Goal: Information Seeking & Learning: Learn about a topic

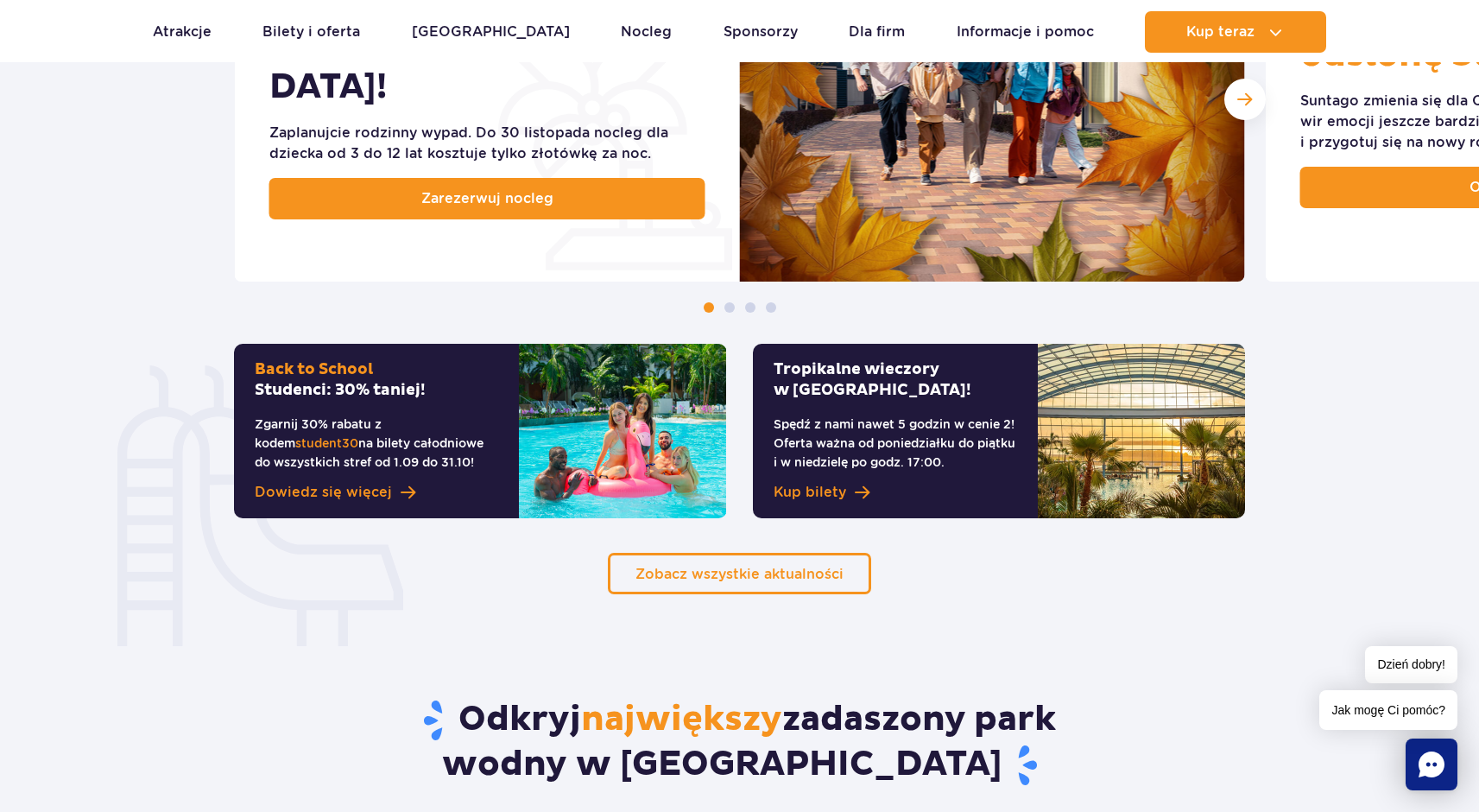
scroll to position [1212, 0]
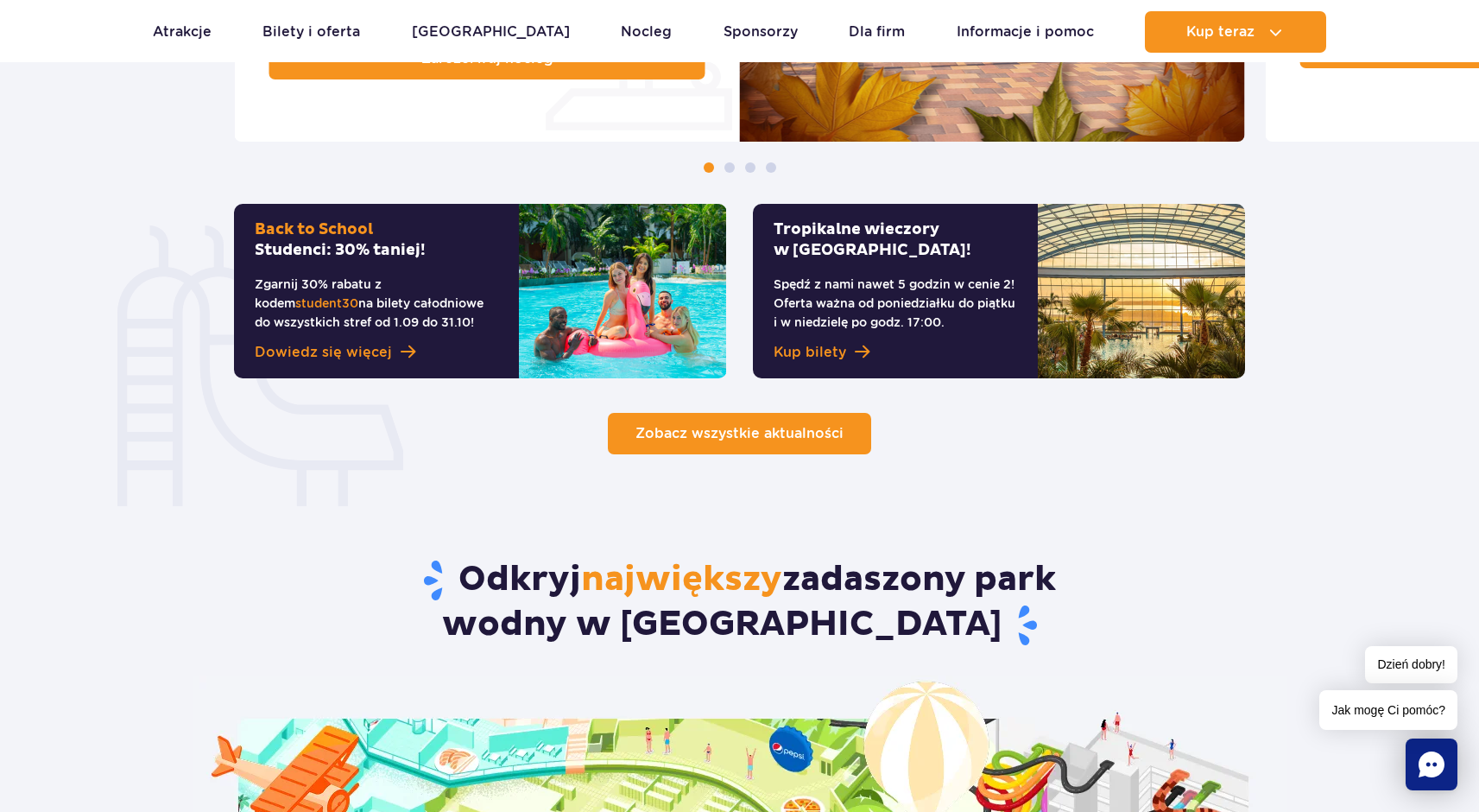
click at [802, 436] on span "Zobacz wszystkie aktualności" at bounding box center [740, 433] width 208 height 17
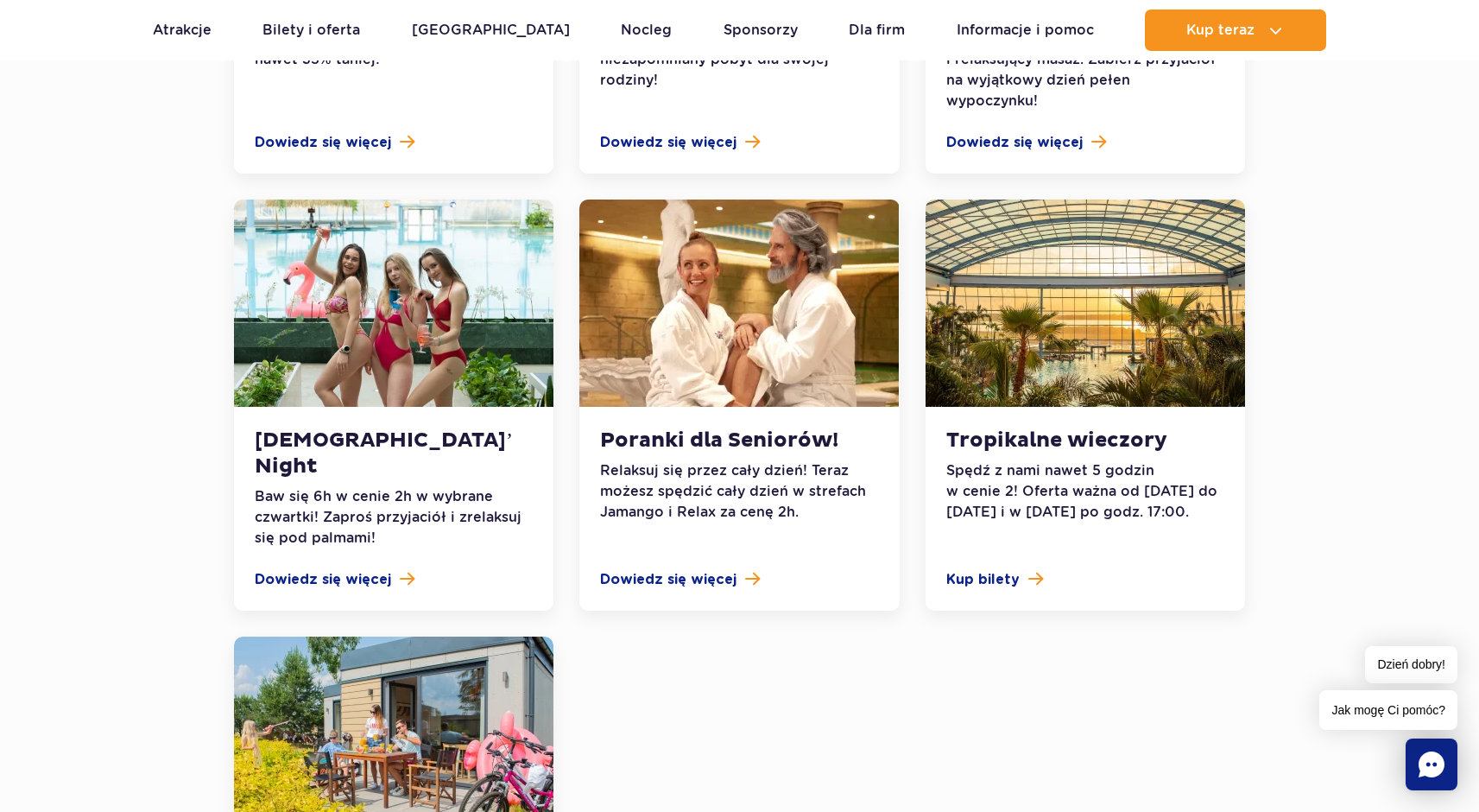
scroll to position [1694, 0]
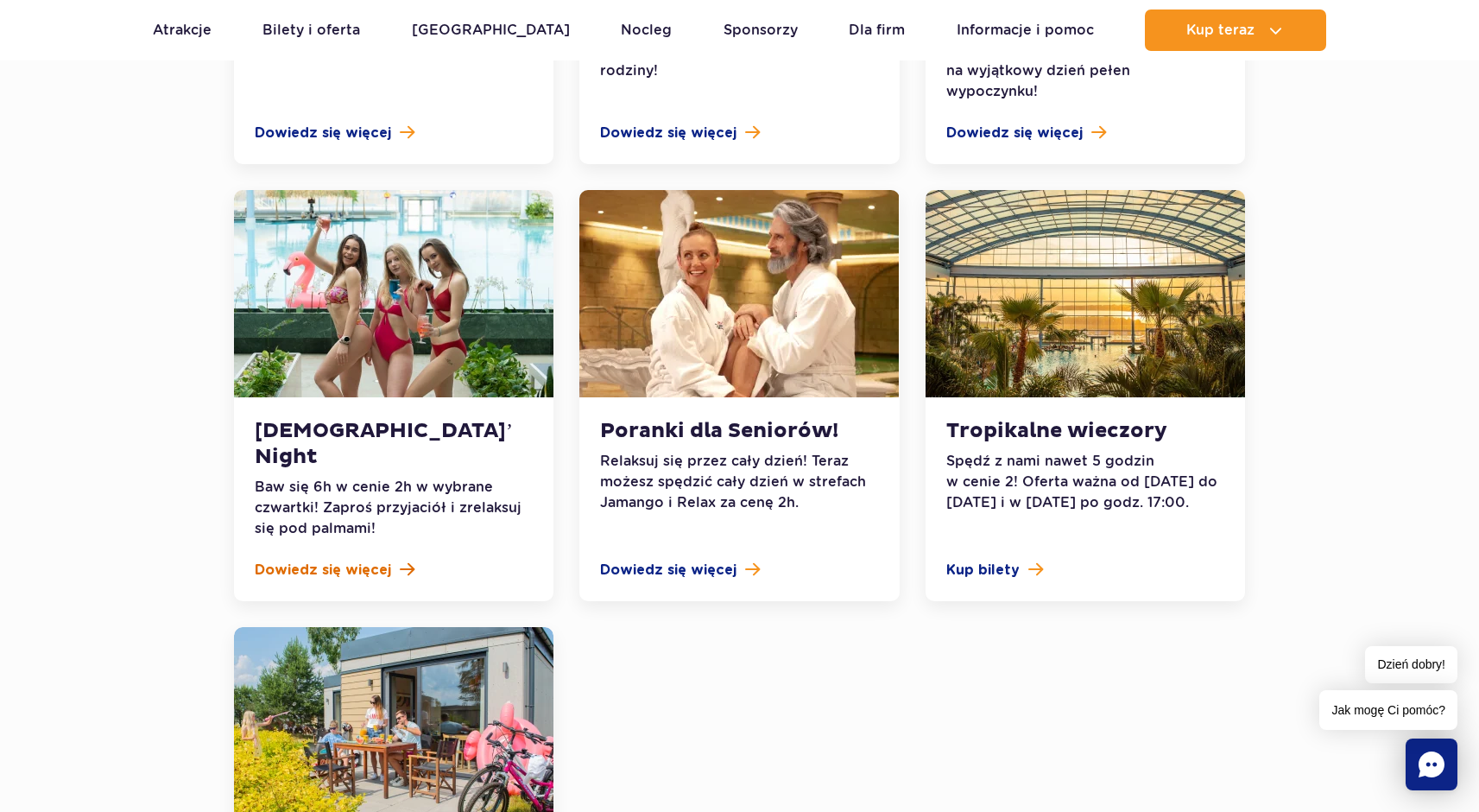
click at [323, 559] on span "Dowiedz się więcej" at bounding box center [323, 569] width 137 height 21
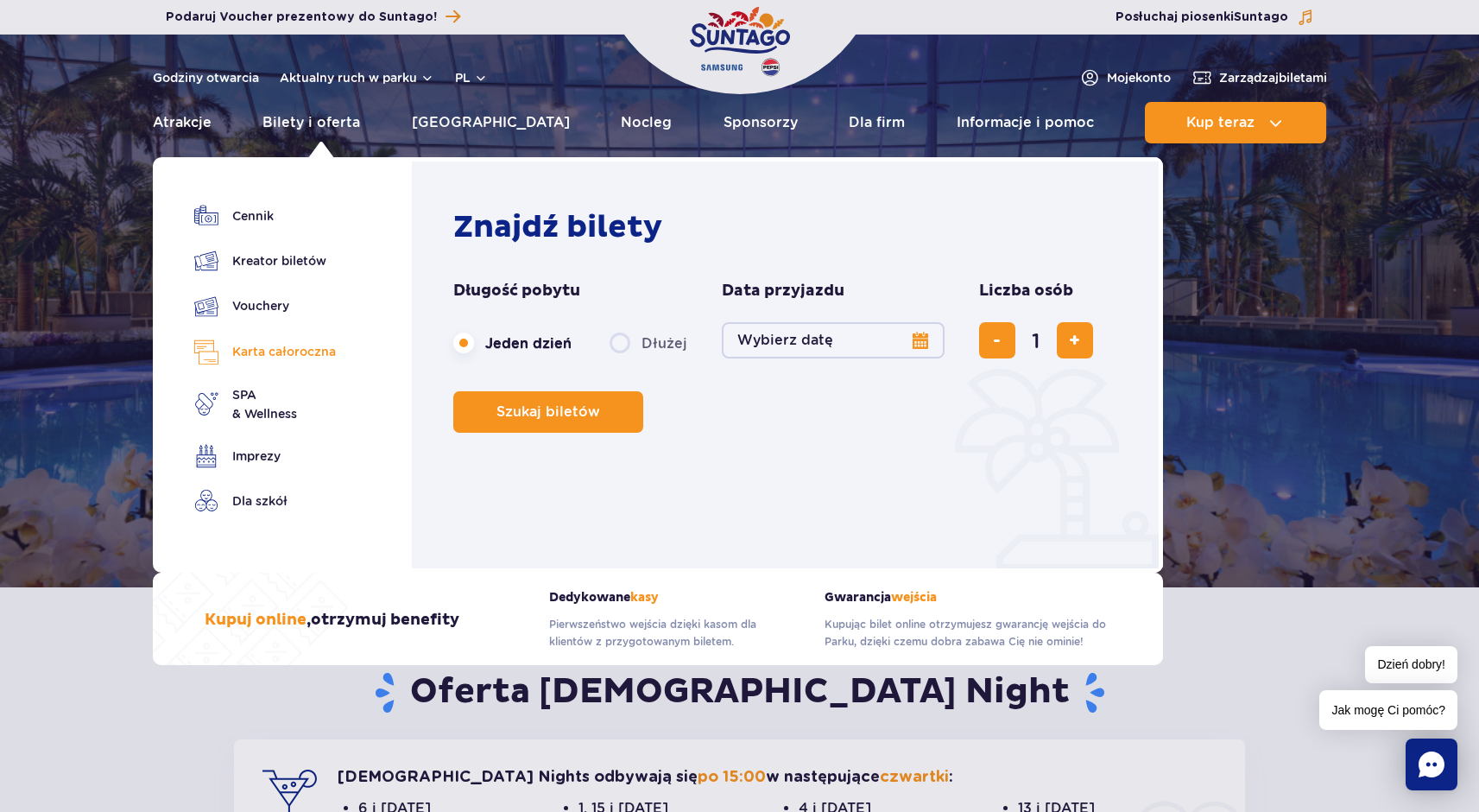
click at [294, 352] on link "Karta całoroczna" at bounding box center [266, 351] width 142 height 25
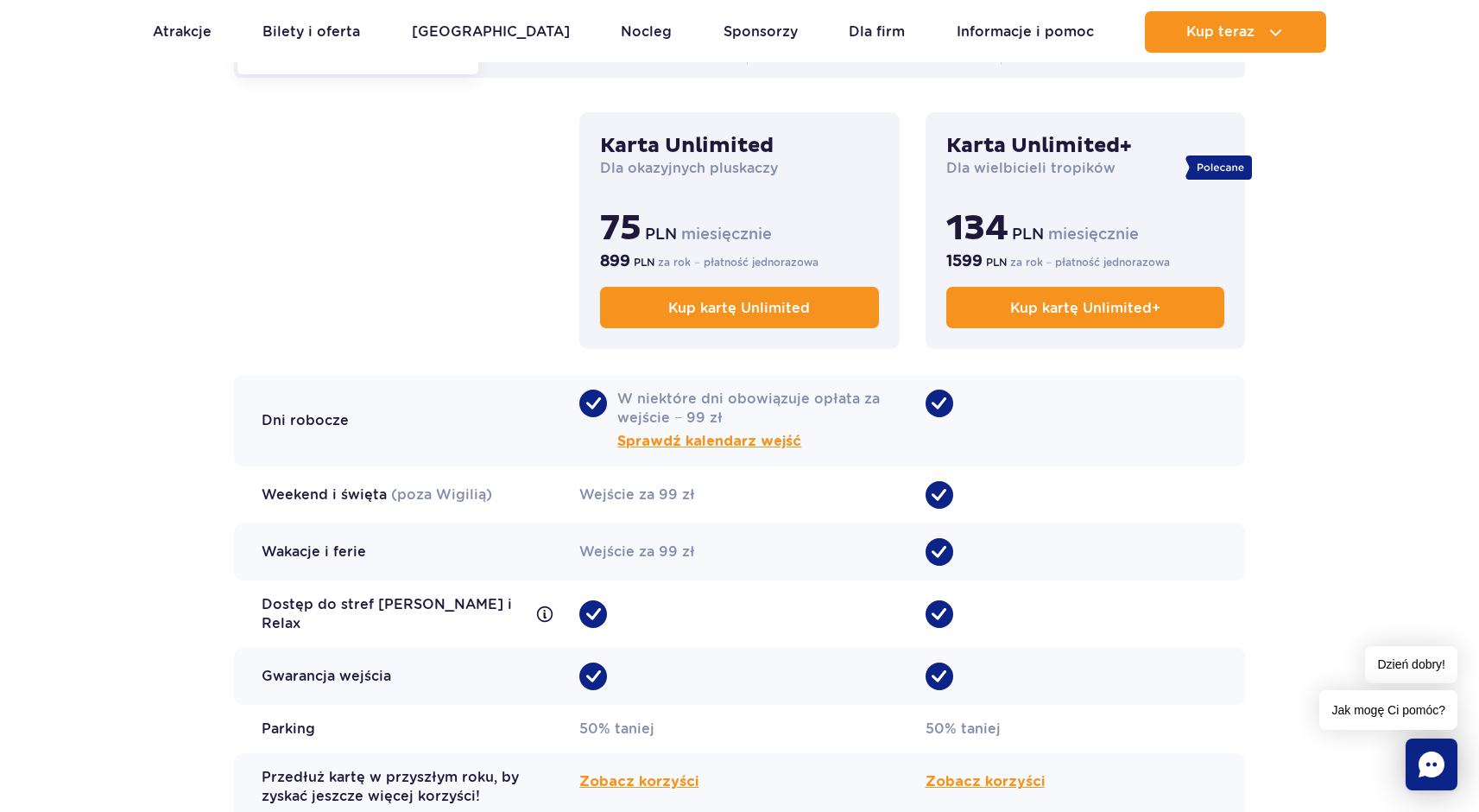
scroll to position [1420, 0]
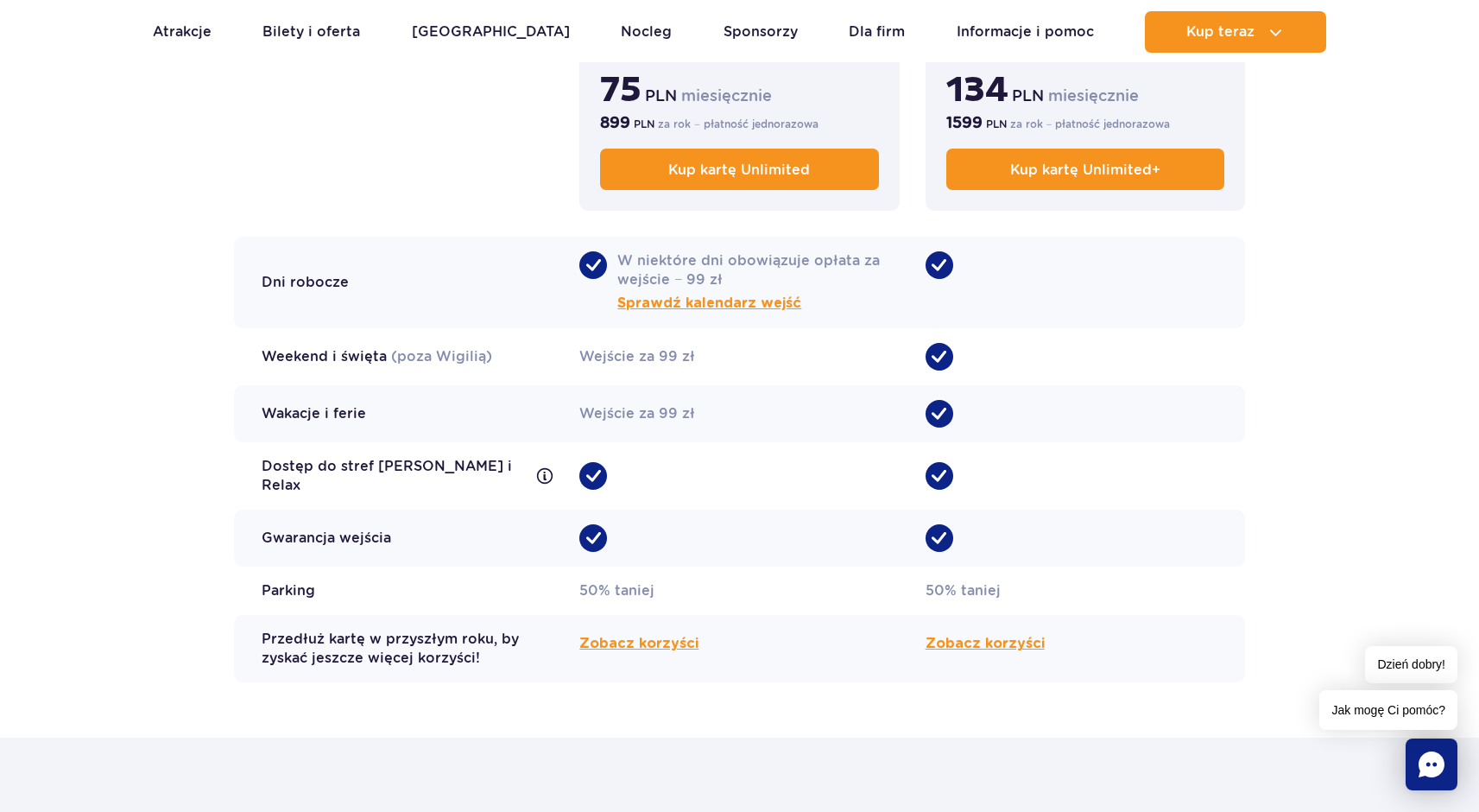
click at [775, 392] on div "Wejście za 99 zł" at bounding box center [739, 414] width 320 height 57
click at [749, 302] on span "Sprawdź kalendarz wejść" at bounding box center [709, 303] width 184 height 21
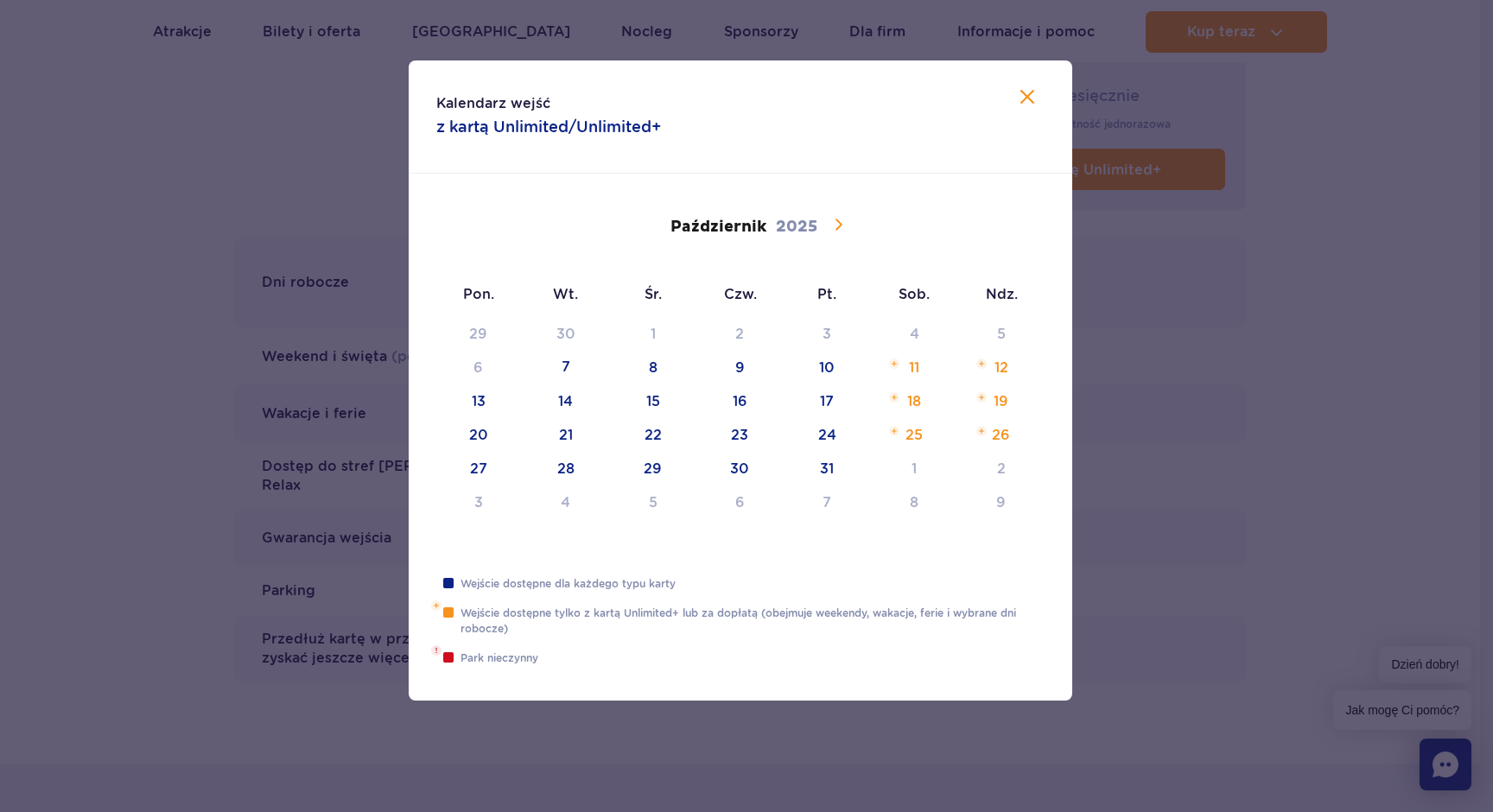
click at [839, 223] on icon at bounding box center [838, 223] width 7 height 11
click at [841, 227] on icon at bounding box center [837, 224] width 21 height 21
click at [838, 224] on icon at bounding box center [837, 224] width 21 height 21
click at [840, 223] on icon at bounding box center [838, 223] width 7 height 11
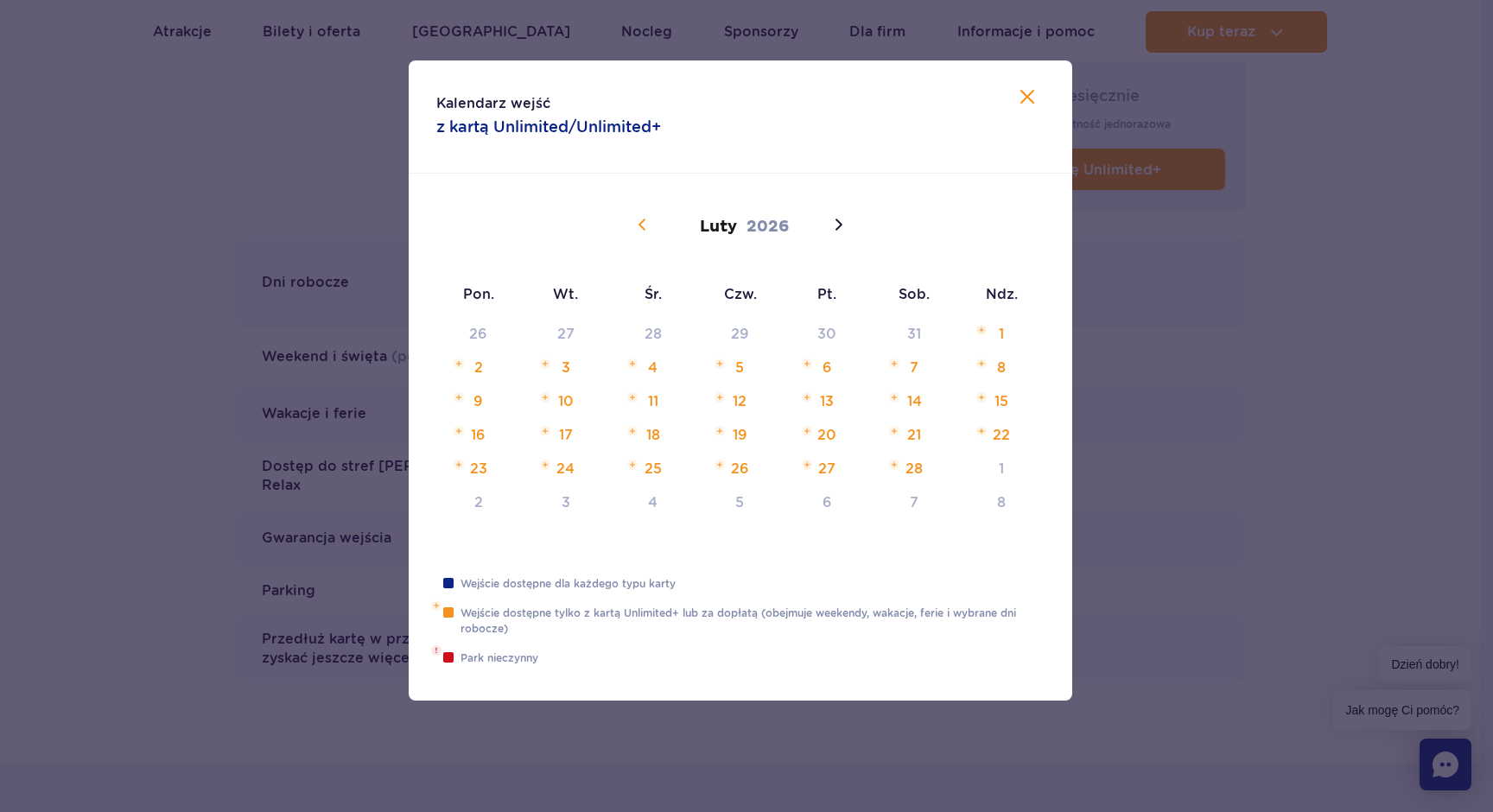
click at [637, 223] on icon at bounding box center [642, 224] width 21 height 21
click at [840, 223] on icon at bounding box center [837, 224] width 21 height 21
click at [839, 226] on icon at bounding box center [838, 223] width 7 height 11
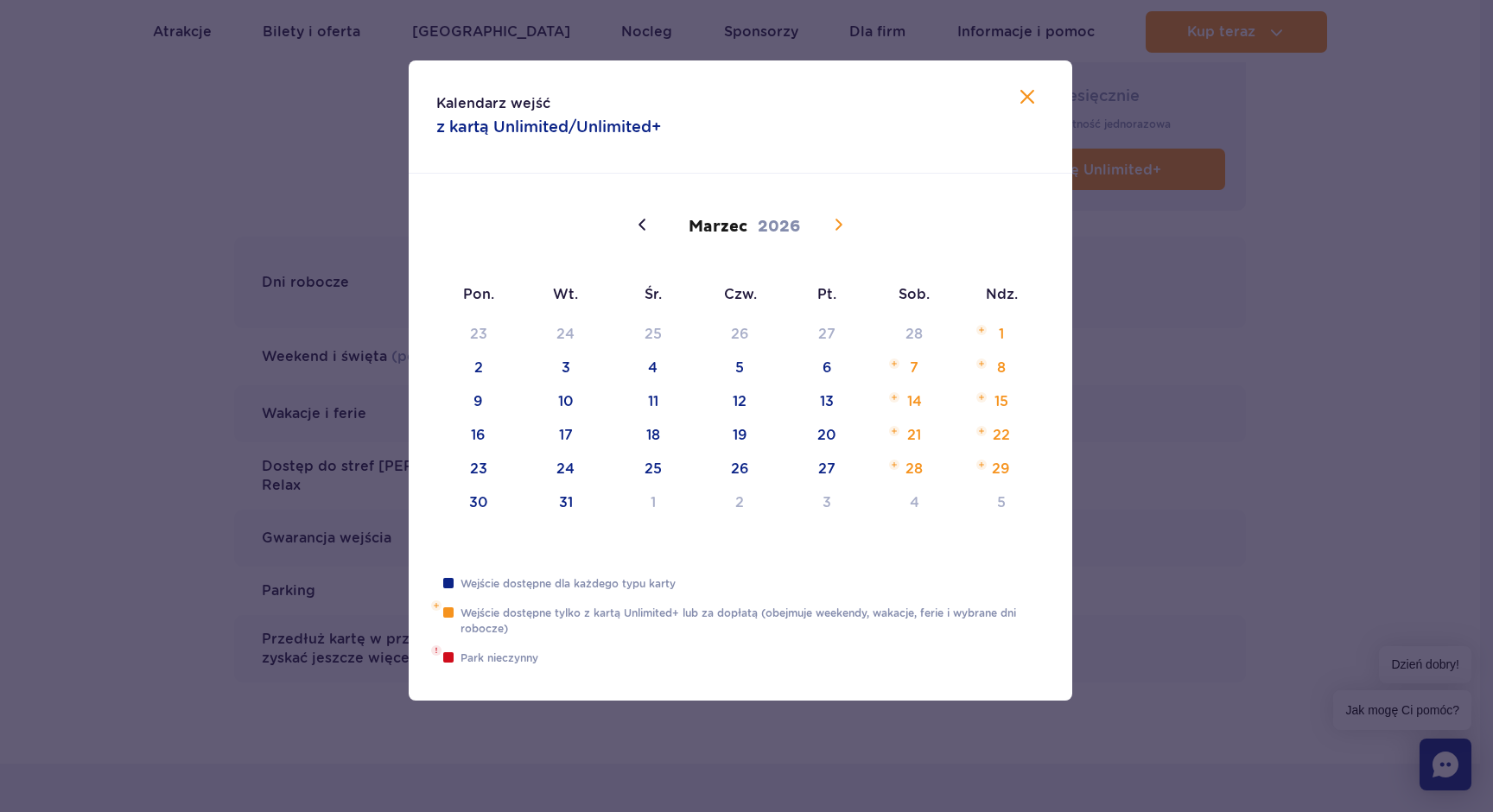
click at [838, 225] on icon at bounding box center [838, 223] width 7 height 11
click at [838, 218] on icon at bounding box center [837, 224] width 21 height 21
click at [645, 225] on icon at bounding box center [642, 224] width 21 height 21
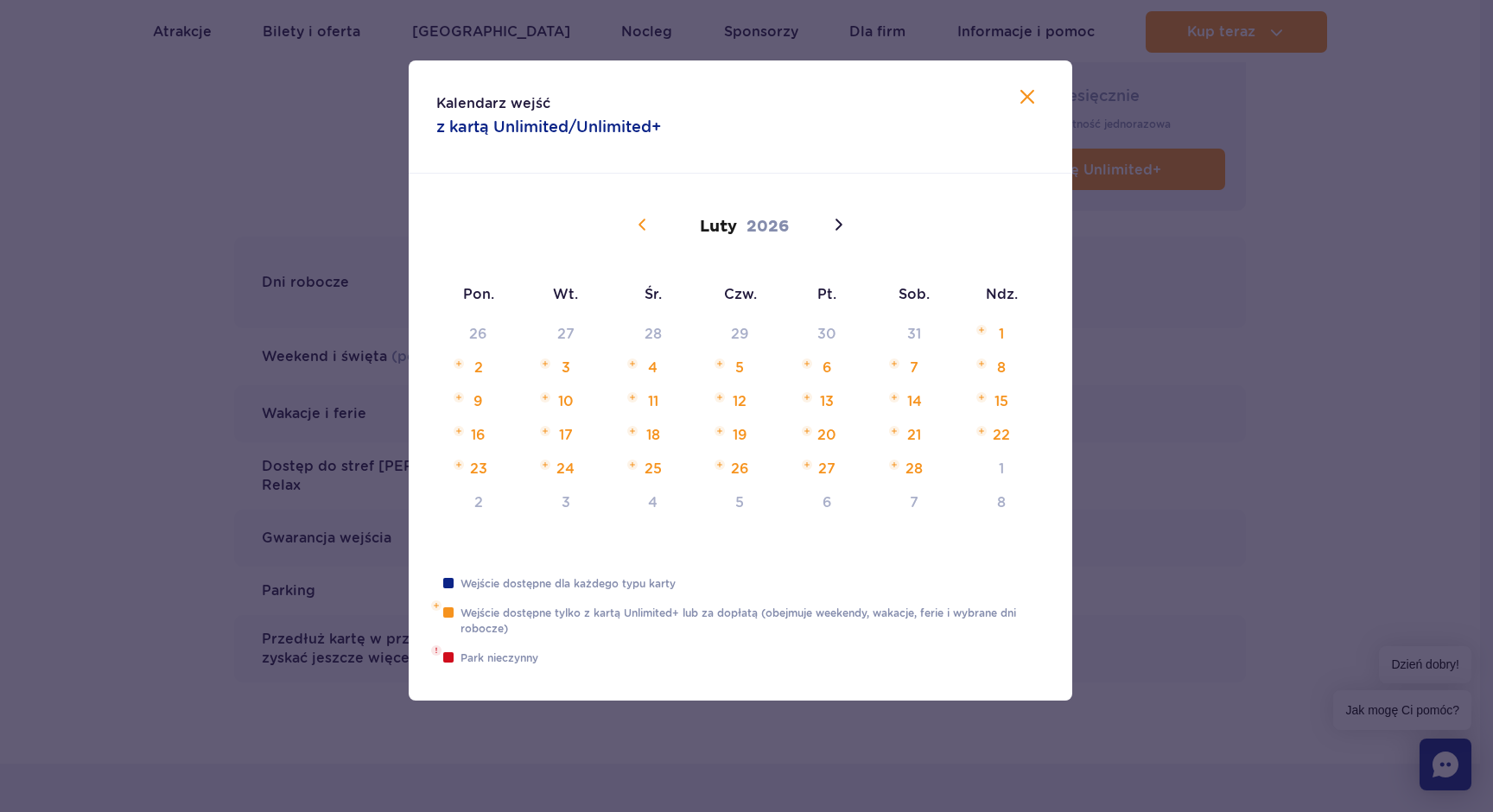
click at [645, 225] on icon at bounding box center [642, 224] width 21 height 21
click at [830, 225] on icon at bounding box center [837, 224] width 21 height 21
click at [641, 221] on icon at bounding box center [641, 223] width 7 height 11
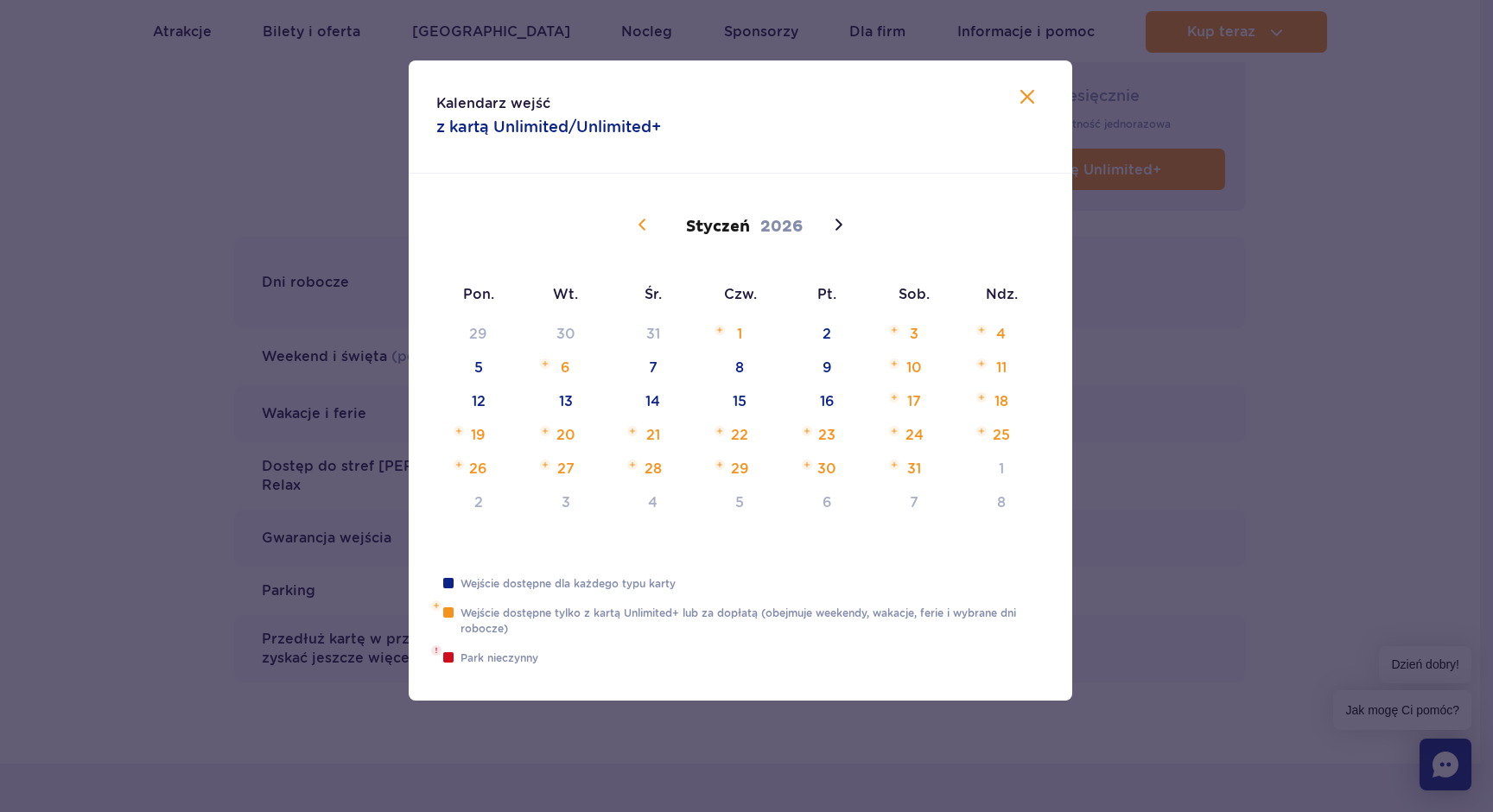
click at [641, 221] on icon at bounding box center [641, 223] width 7 height 11
type input "2025"
click at [641, 221] on icon at bounding box center [641, 223] width 7 height 11
click at [641, 221] on div "Październik 2025" at bounding box center [740, 224] width 224 height 29
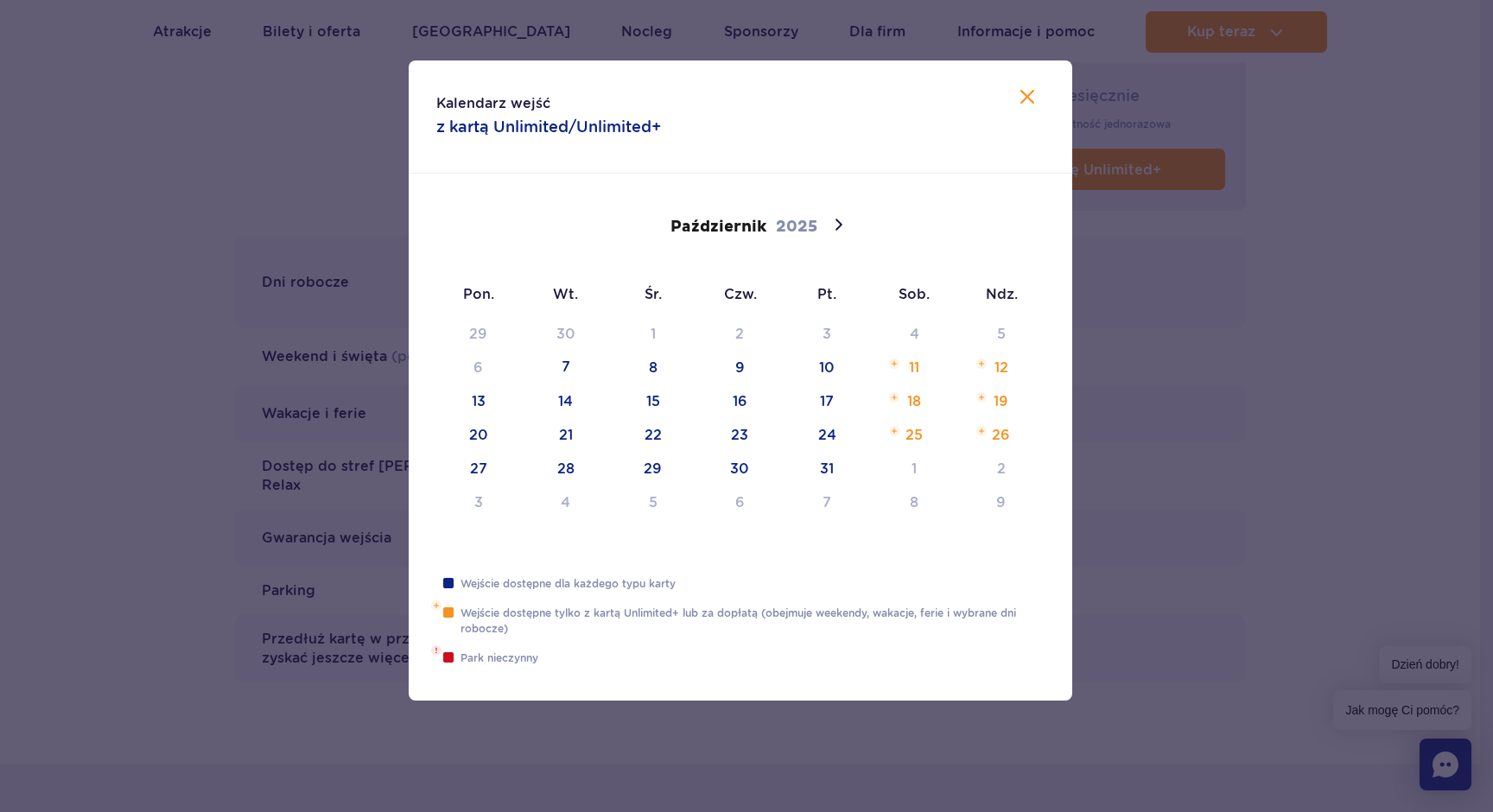
click at [641, 221] on div "Październik 2025" at bounding box center [740, 224] width 224 height 29
click at [1022, 99] on icon at bounding box center [1027, 96] width 14 height 14
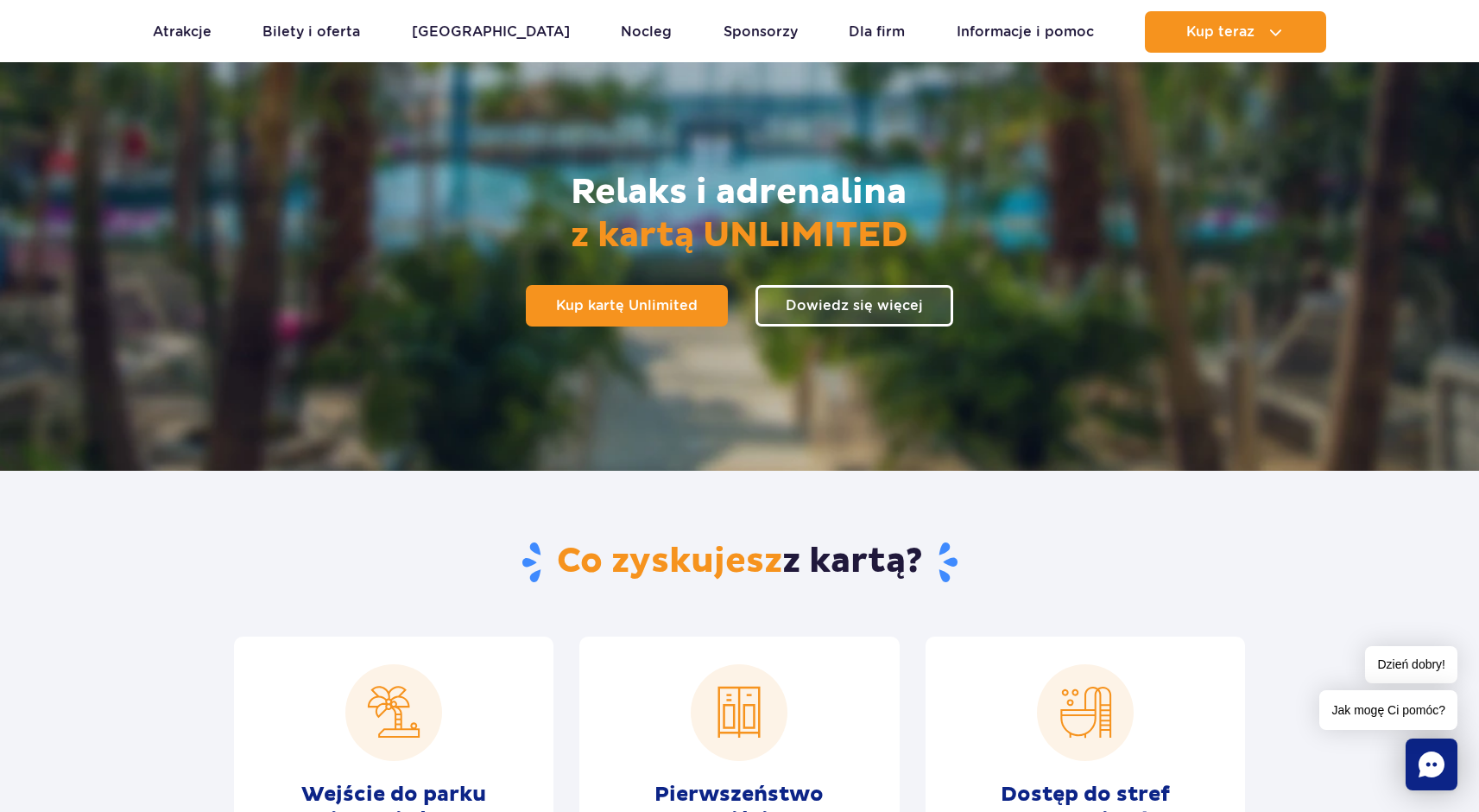
scroll to position [0, 0]
